Goal: Task Accomplishment & Management: Manage account settings

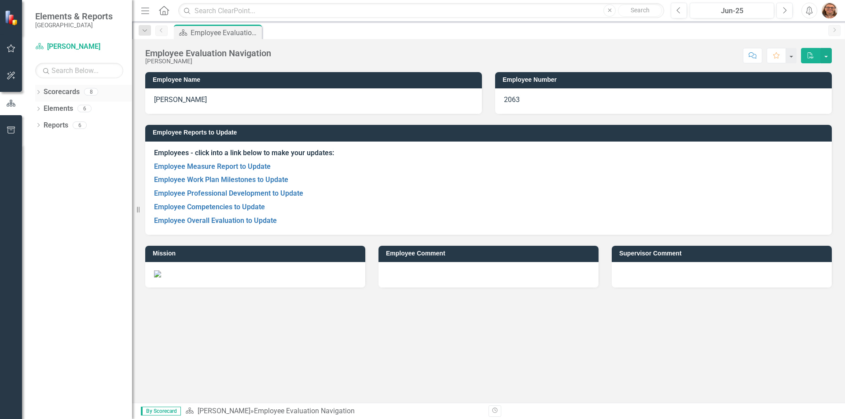
click at [48, 93] on link "Scorecards" at bounding box center [62, 92] width 36 height 10
click at [235, 209] on link "Employee Competencies to Update" at bounding box center [209, 207] width 111 height 8
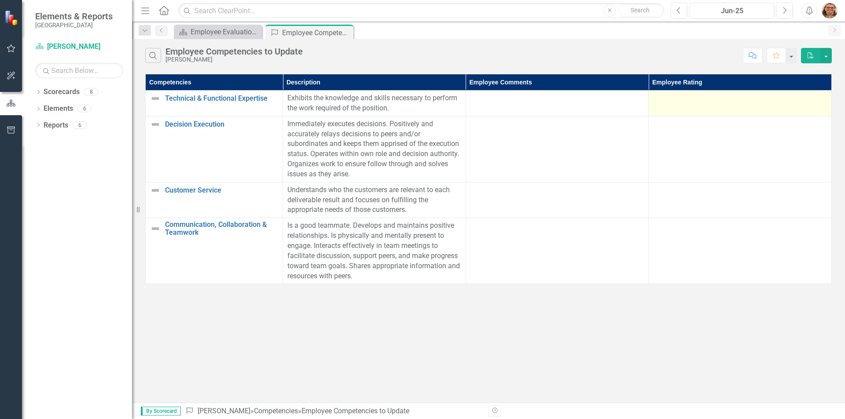
click at [675, 108] on td at bounding box center [740, 104] width 183 height 26
click at [693, 111] on td at bounding box center [740, 104] width 183 height 26
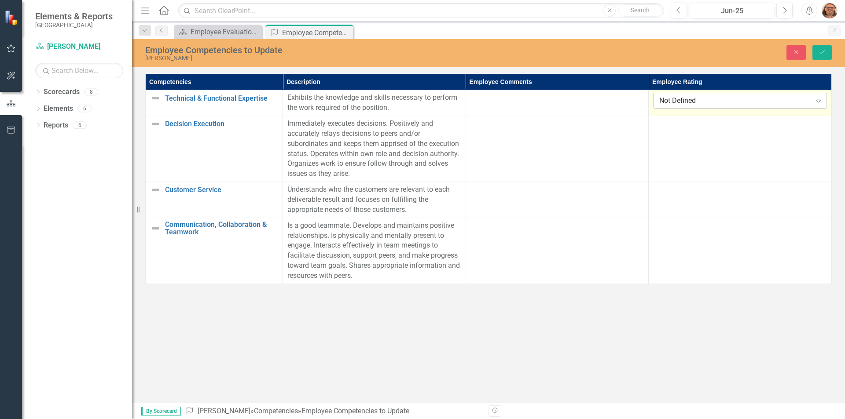
click at [702, 103] on div "Not Defined" at bounding box center [735, 101] width 152 height 10
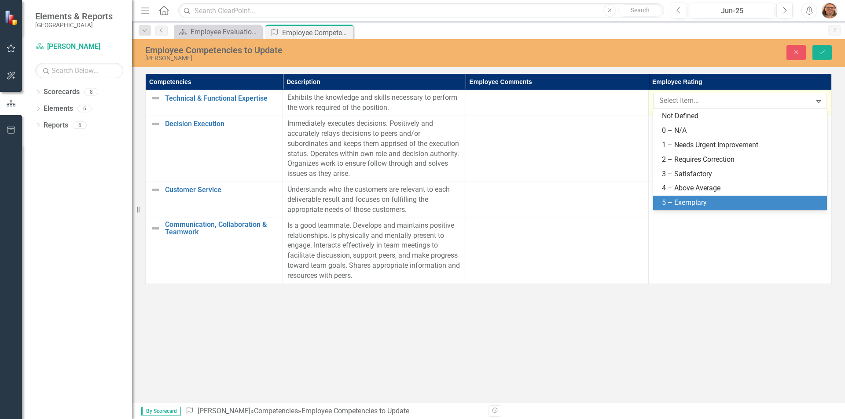
click at [683, 206] on div "5 – Exemplary" at bounding box center [742, 203] width 160 height 10
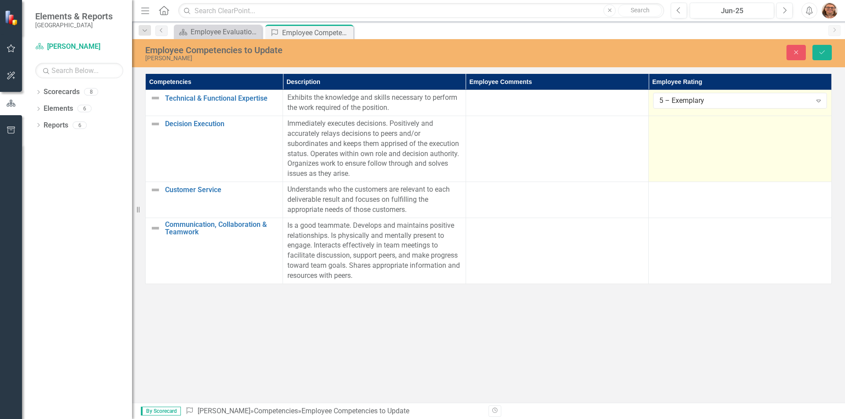
click at [672, 155] on td at bounding box center [740, 149] width 183 height 66
click at [685, 125] on div "Not Defined" at bounding box center [735, 127] width 152 height 10
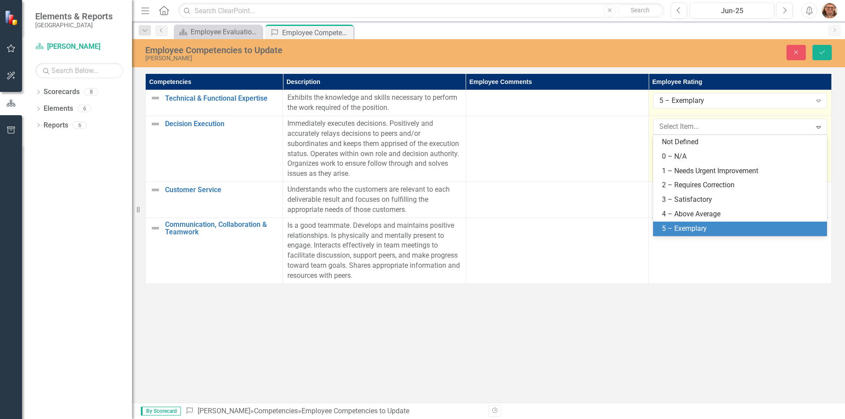
click at [675, 231] on div "5 – Exemplary" at bounding box center [742, 229] width 160 height 10
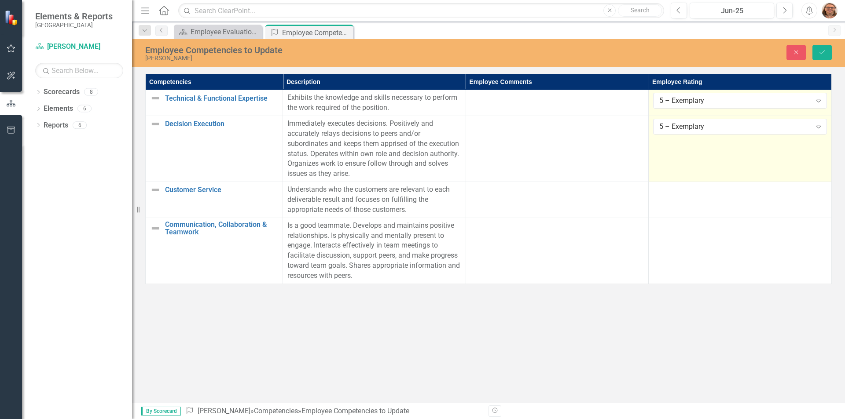
click at [695, 171] on td "5 – Exemplary Expand" at bounding box center [740, 149] width 183 height 66
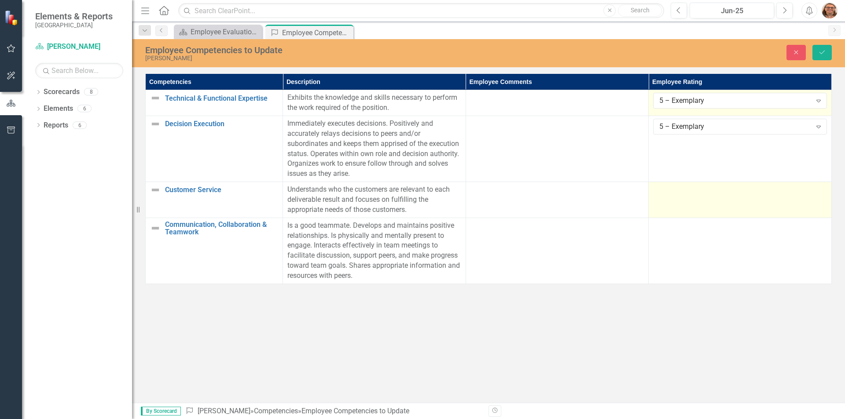
click at [681, 193] on div at bounding box center [740, 190] width 174 height 11
click at [679, 197] on div "Not Defined" at bounding box center [735, 193] width 152 height 10
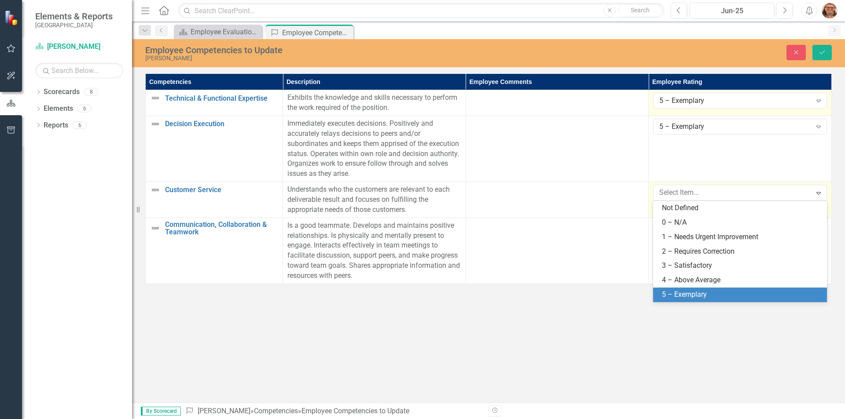
click at [671, 293] on div "5 – Exemplary" at bounding box center [742, 295] width 160 height 10
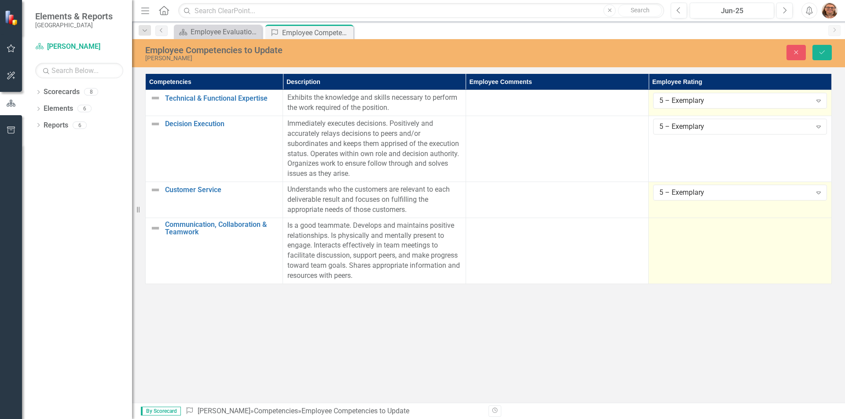
click at [684, 263] on td at bounding box center [740, 251] width 183 height 66
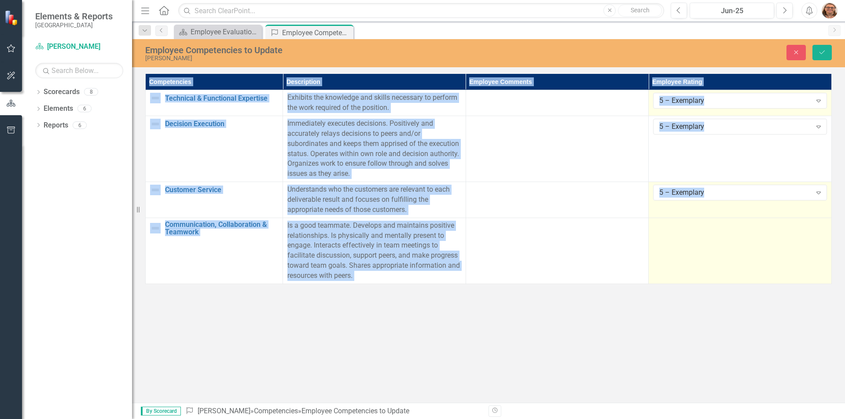
click at [684, 263] on td at bounding box center [740, 251] width 183 height 66
click at [698, 224] on div "Not Defined" at bounding box center [735, 229] width 152 height 10
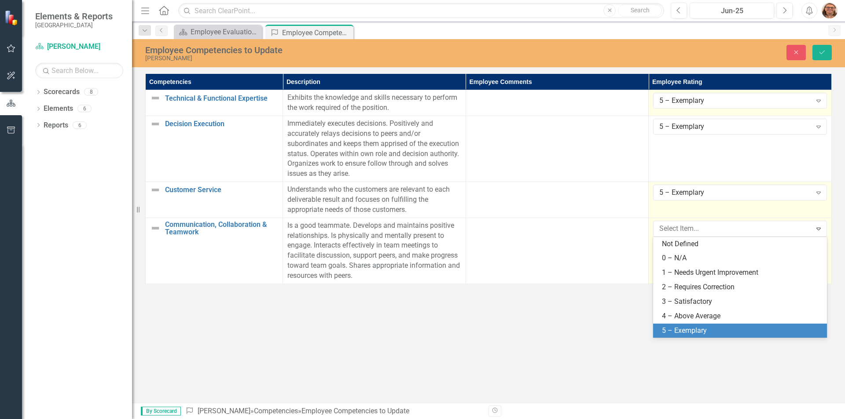
click at [680, 335] on div "5 – Exemplary" at bounding box center [742, 331] width 160 height 10
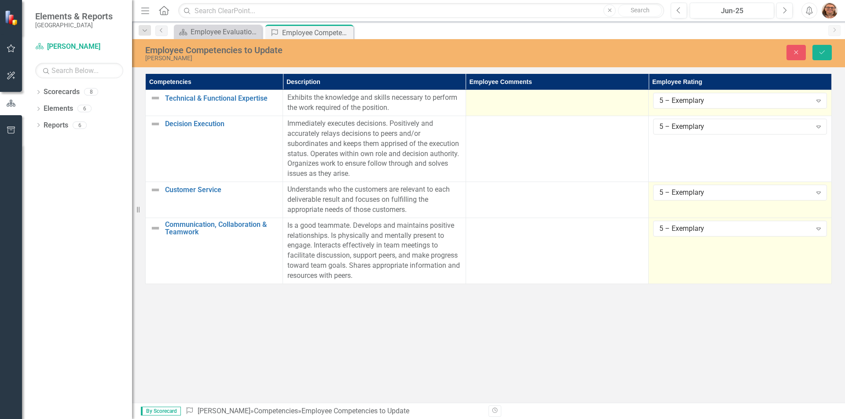
click at [564, 99] on div at bounding box center [557, 98] width 174 height 11
click at [572, 101] on div at bounding box center [557, 98] width 174 height 11
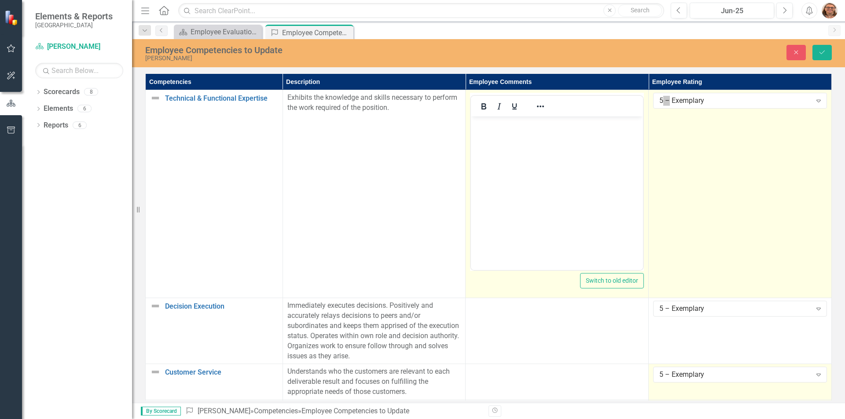
click at [539, 136] on body "Rich Text Area. Press ALT-0 for help." at bounding box center [557, 183] width 172 height 132
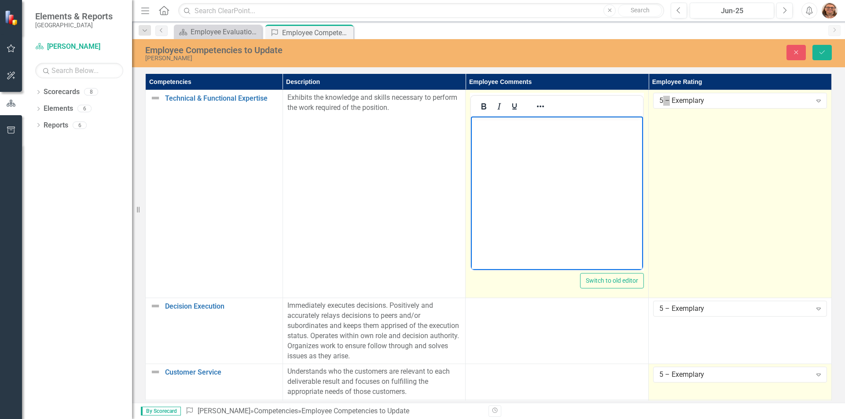
click at [539, 136] on body "Rich Text Area. Press ALT-0 for help." at bounding box center [557, 183] width 172 height 132
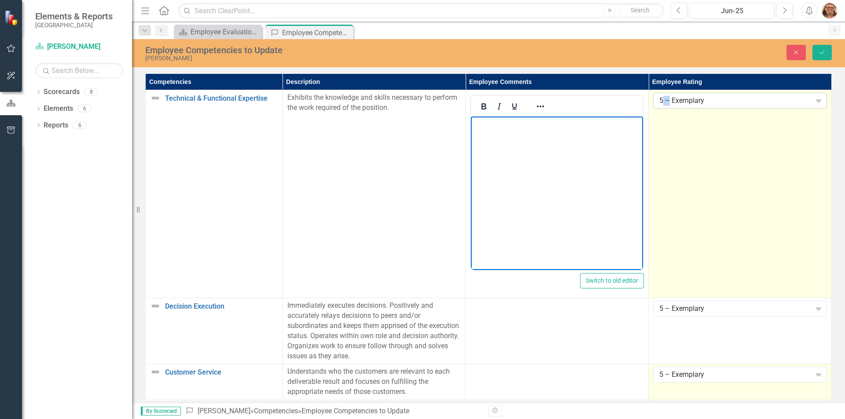
click at [710, 105] on div "5 – Exemplary" at bounding box center [735, 101] width 152 height 10
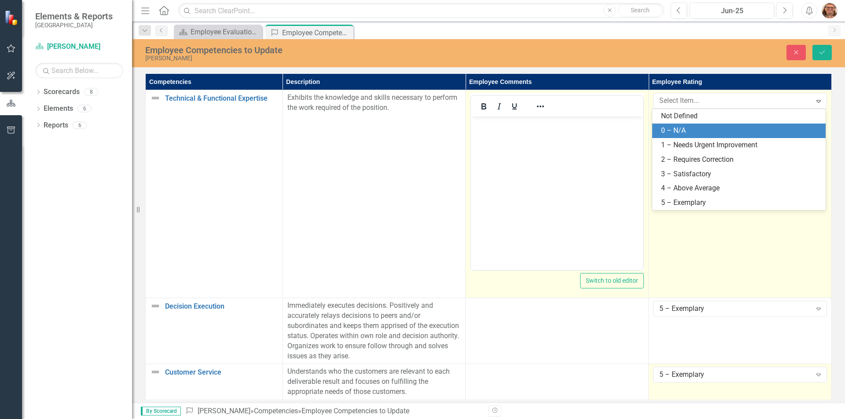
click at [519, 158] on body "Rich Text Area. Press ALT-0 for help." at bounding box center [557, 183] width 172 height 132
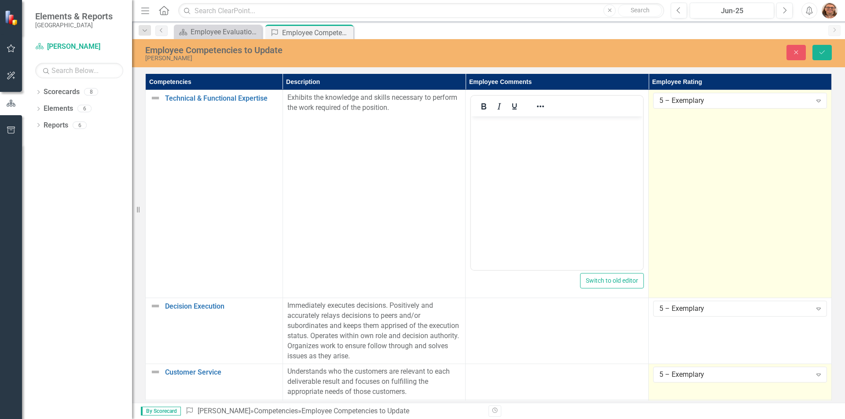
drag, startPoint x: 837, startPoint y: 166, endPoint x: 844, endPoint y: 331, distance: 164.7
click at [844, 331] on div "Competencies Description Employee Comments Employee Rating Technical & Function…" at bounding box center [488, 237] width 713 height 331
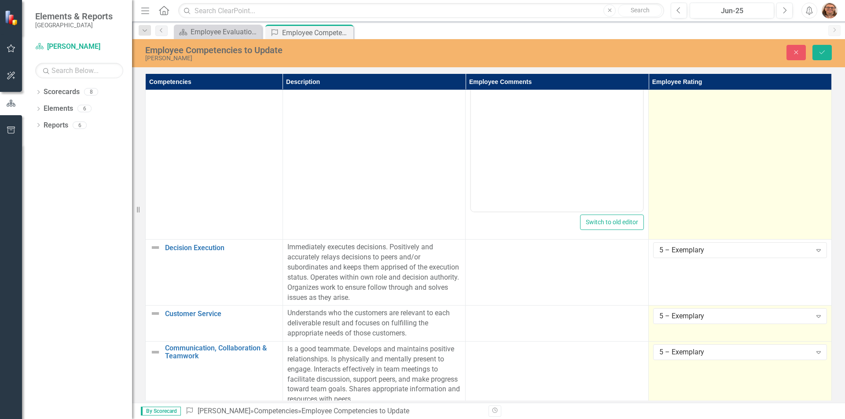
scroll to position [72, 0]
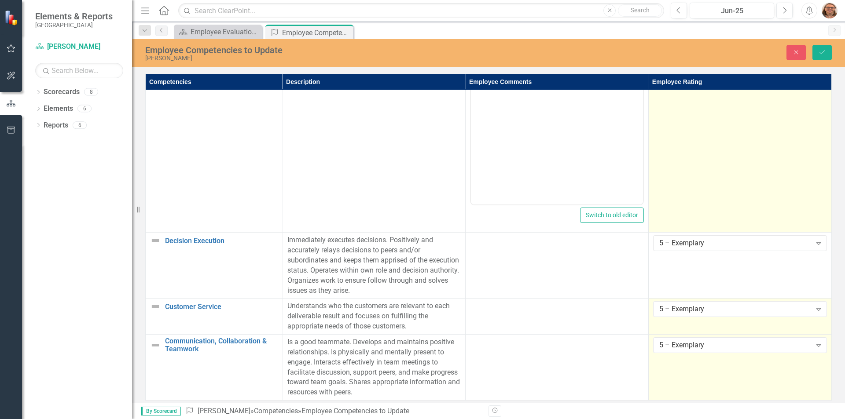
click at [837, 90] on div "Competencies Description Employee Comments Employee Rating Technical & Function…" at bounding box center [488, 237] width 713 height 331
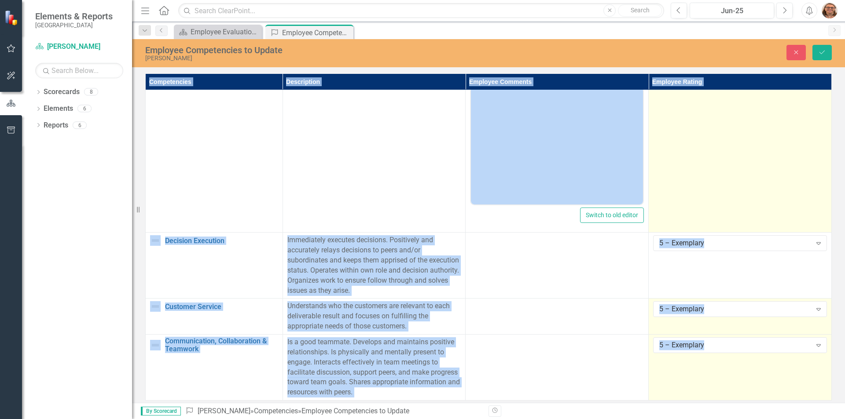
click at [837, 90] on div "Competencies Description Employee Comments Employee Rating Technical & Function…" at bounding box center [488, 237] width 713 height 331
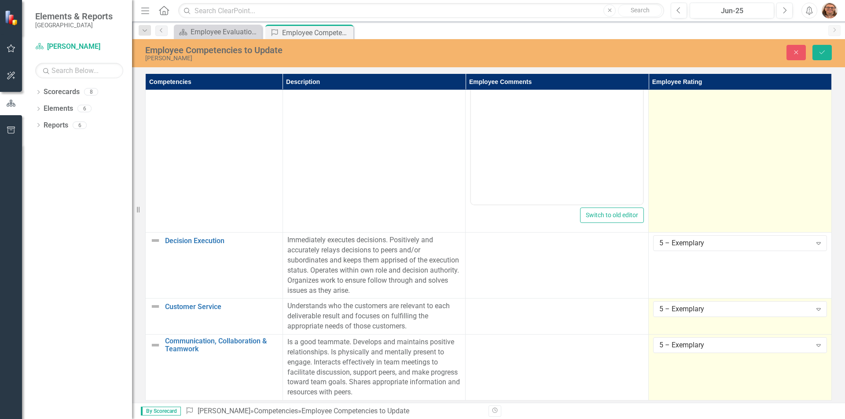
scroll to position [0, 0]
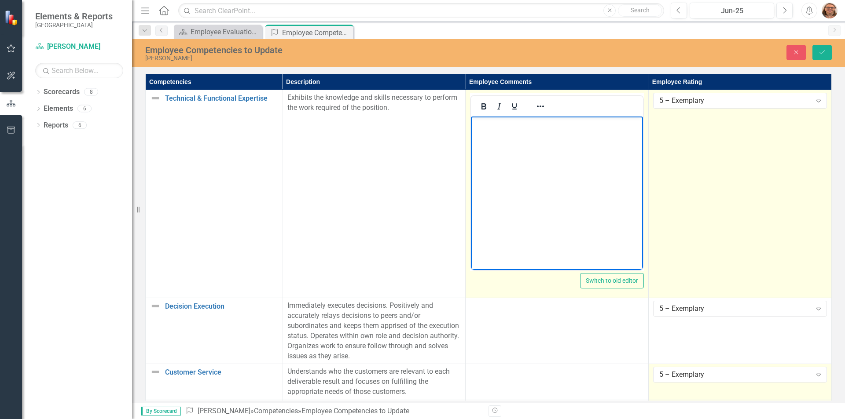
click at [551, 124] on p "Rich Text Area. Press ALT-0 for help." at bounding box center [557, 124] width 168 height 11
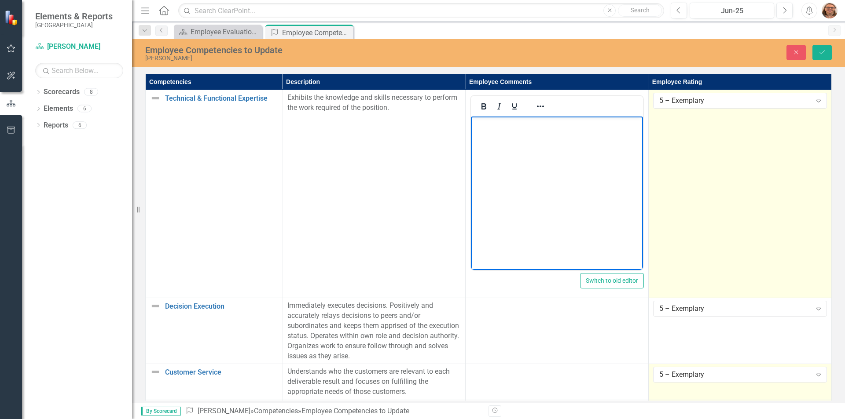
click at [354, 121] on td "Exhibits the knowledge and skills necessary to perform the work required of the…" at bounding box center [373, 194] width 183 height 208
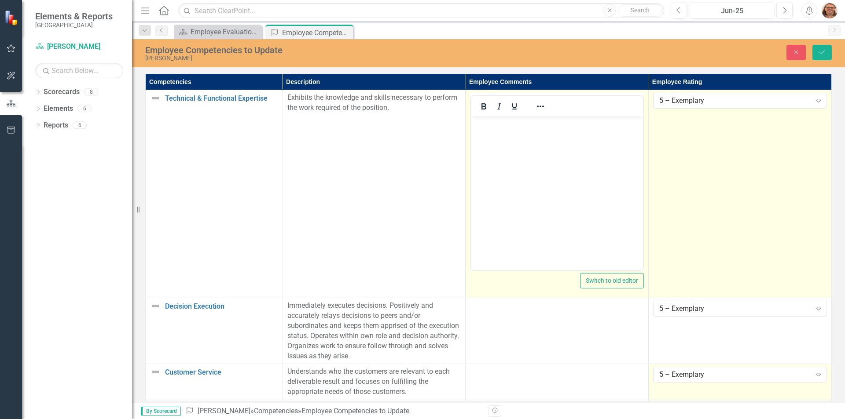
click at [499, 170] on body "Rich Text Area. Press ALT-0 for help." at bounding box center [557, 183] width 172 height 132
